Goal: Task Accomplishment & Management: Manage account settings

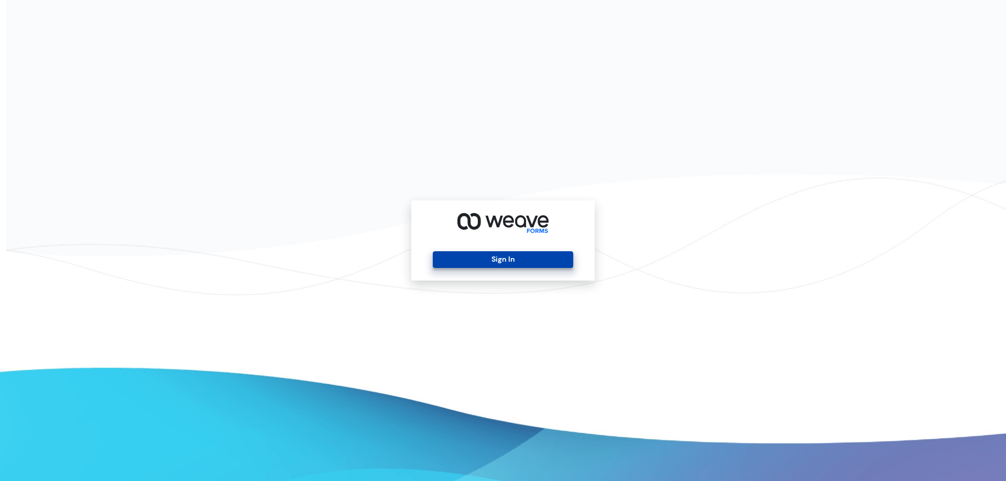
click at [490, 256] on button "Sign In" at bounding box center [503, 259] width 140 height 17
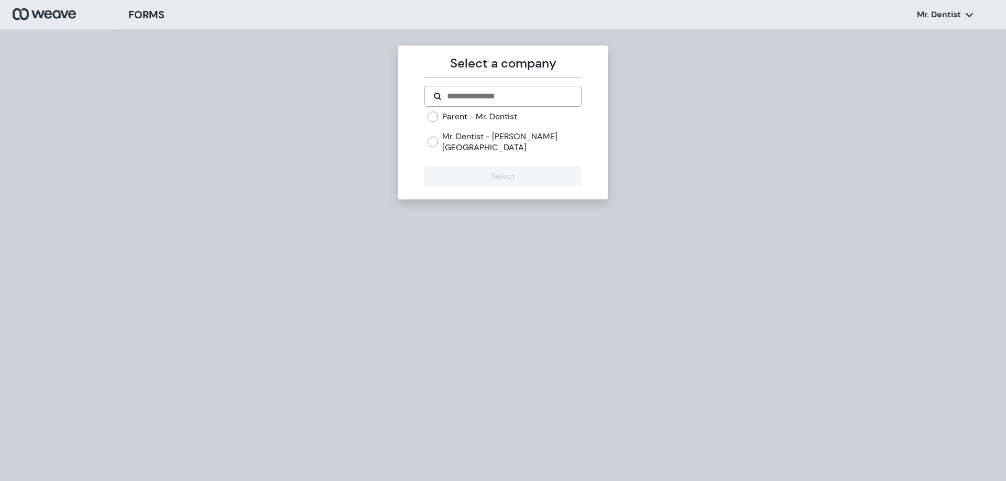
click at [430, 130] on div "Parent - Mr. Dentist Mr. Dentist - [PERSON_NAME][GEOGRAPHIC_DATA]" at bounding box center [505, 132] width 154 height 42
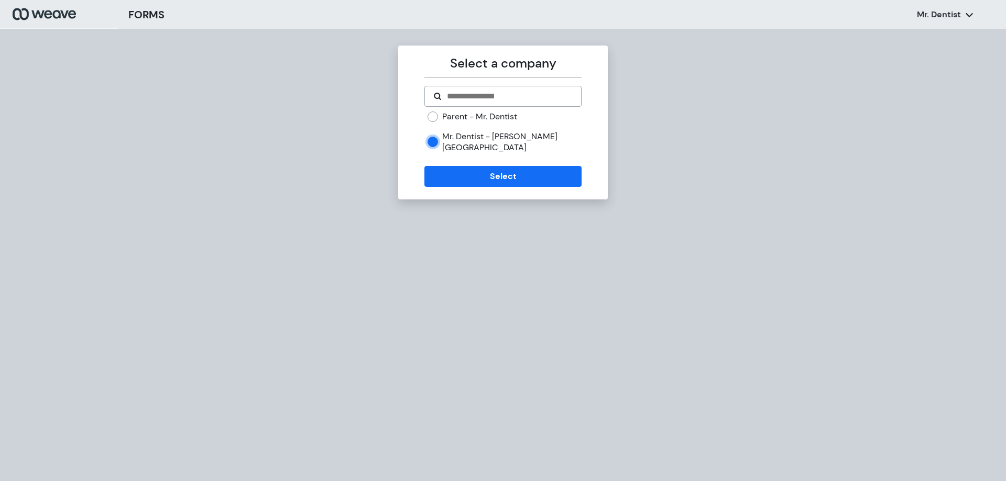
click at [486, 178] on div "Select a company Parent - Mr. Dentist Mr. Dentist - [PERSON_NAME][GEOGRAPHIC_DA…" at bounding box center [503, 123] width 210 height 154
click at [486, 172] on button "Select" at bounding box center [502, 176] width 157 height 21
